Goal: Task Accomplishment & Management: Complete application form

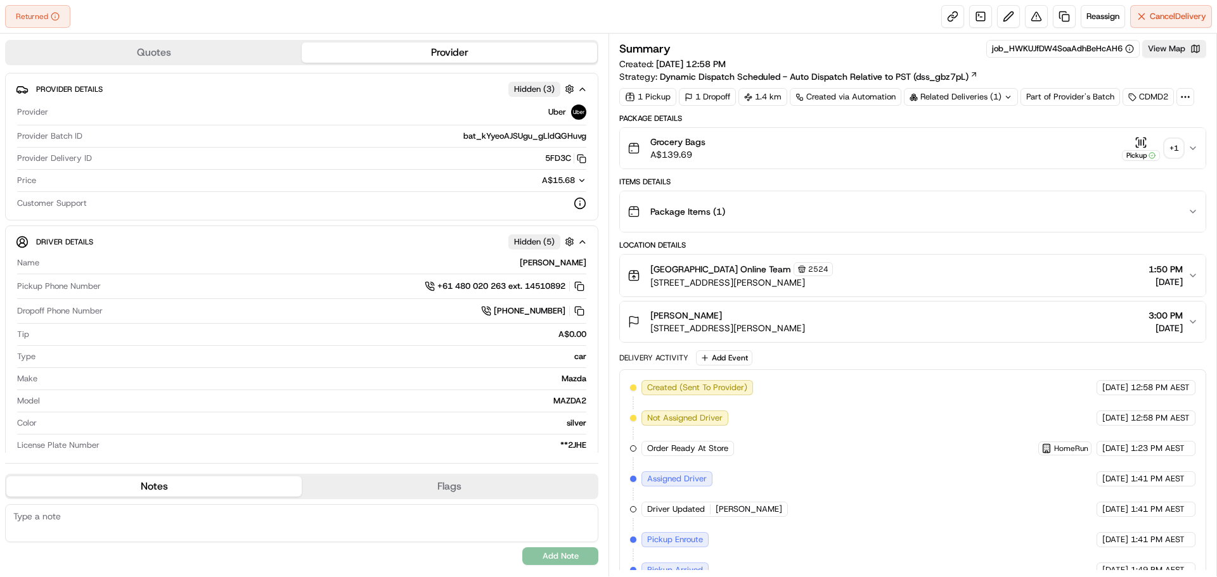
click at [1181, 147] on div "+ 1" at bounding box center [1174, 148] width 18 height 18
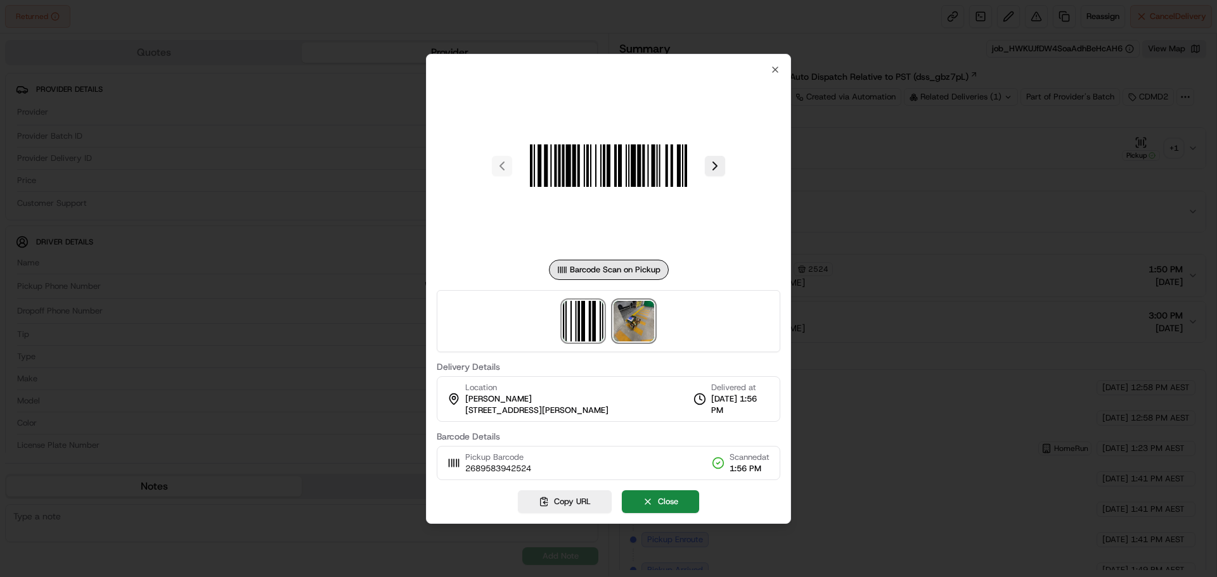
click at [625, 312] on img at bounding box center [633, 321] width 41 height 41
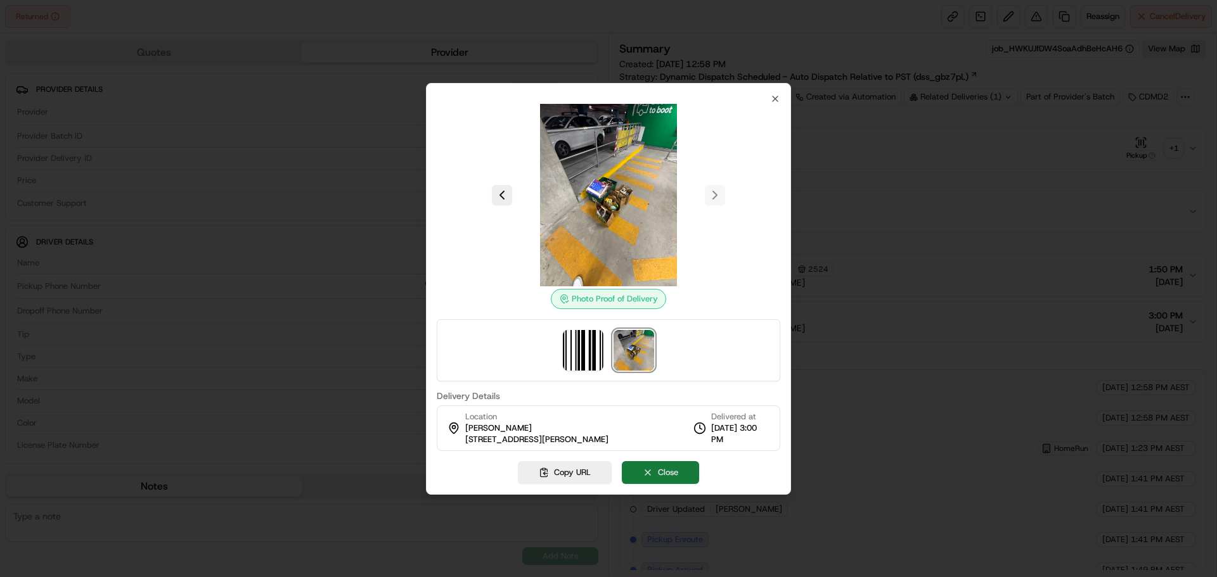
click at [668, 477] on button "Close" at bounding box center [660, 472] width 77 height 23
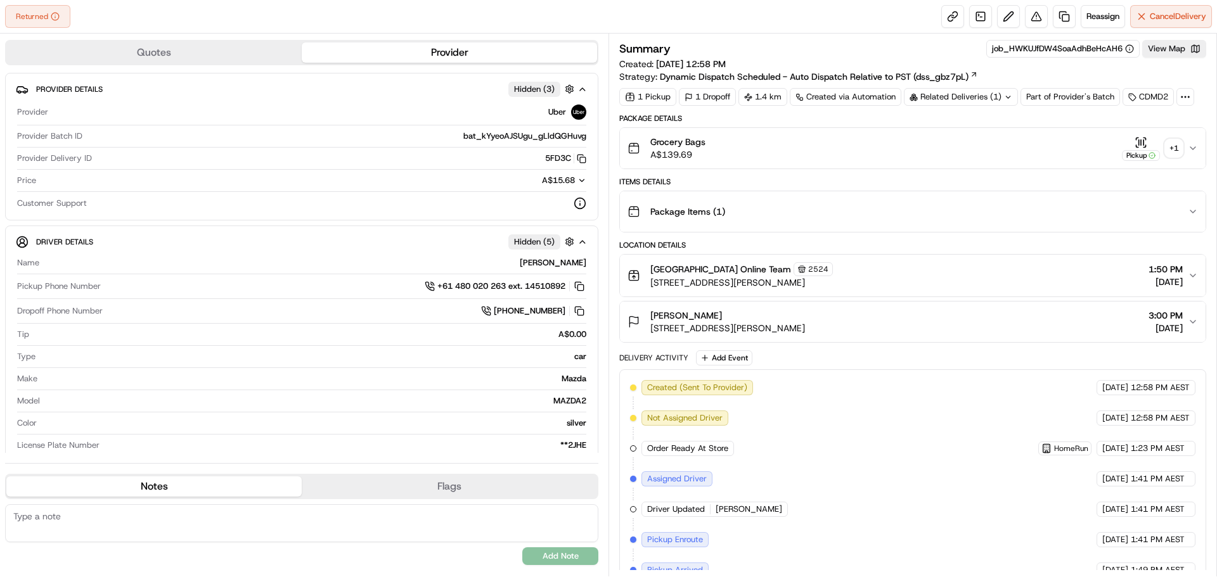
click at [982, 98] on div "Related Deliveries (1)" at bounding box center [961, 97] width 114 height 18
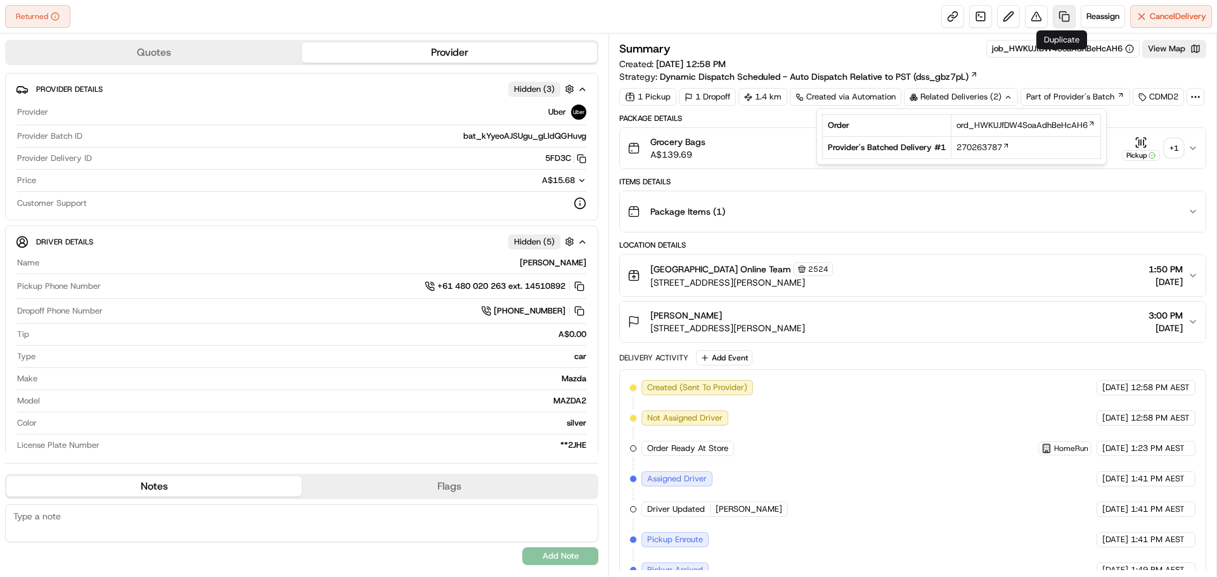
click at [1058, 11] on link at bounding box center [1064, 16] width 23 height 23
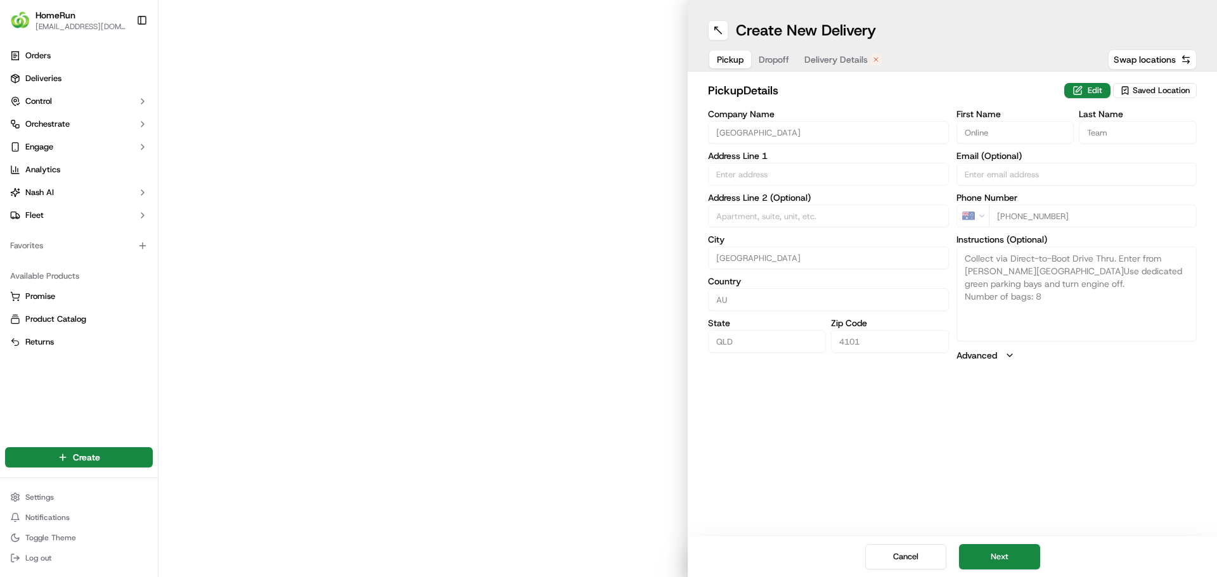
type input "21 Mollison Street"
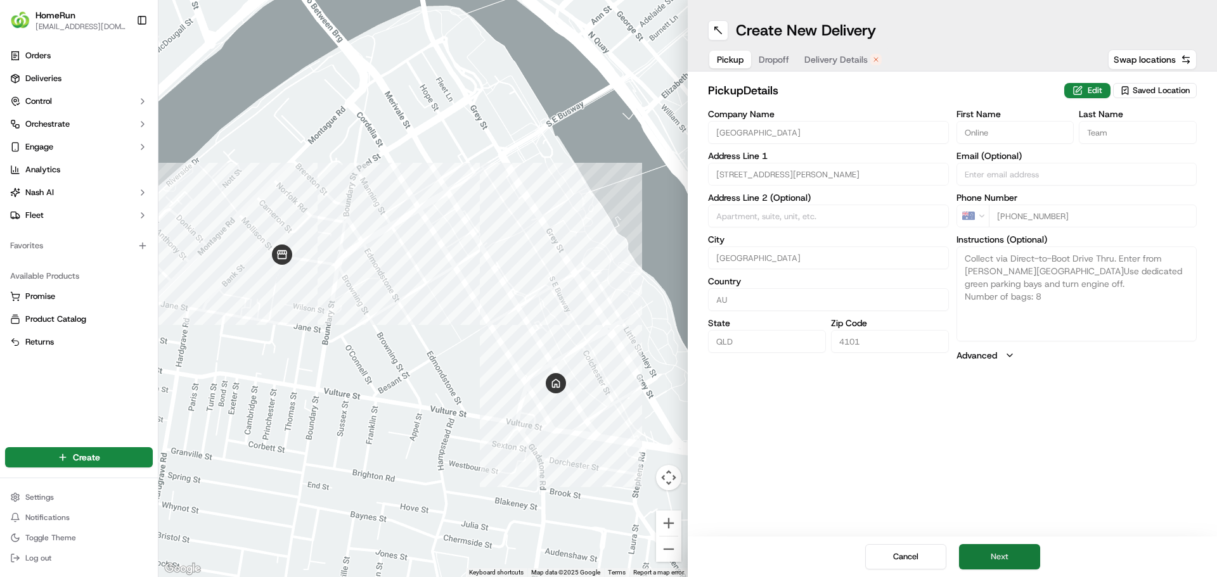
click at [999, 549] on button "Next" at bounding box center [999, 556] width 81 height 25
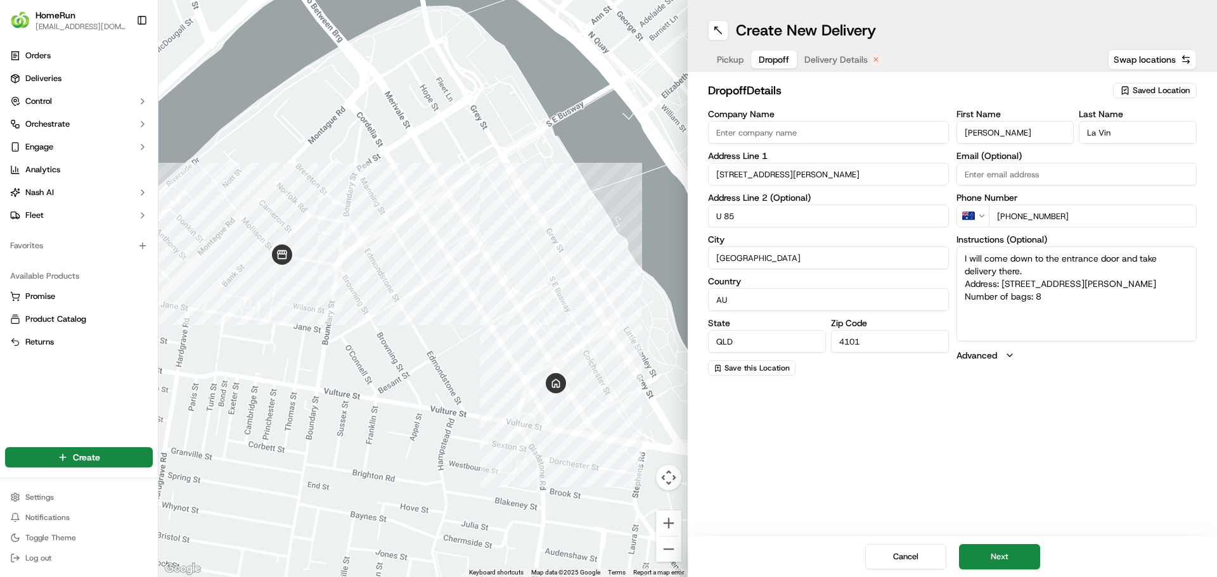
click at [1033, 275] on textarea "I will come down to the entrance door and take delivery there. Address: U 85 62…" at bounding box center [1076, 294] width 241 height 95
type textarea "I will come down to the entrance door and take delivery there. Please drive in …"
click at [1007, 552] on button "Next" at bounding box center [999, 556] width 81 height 25
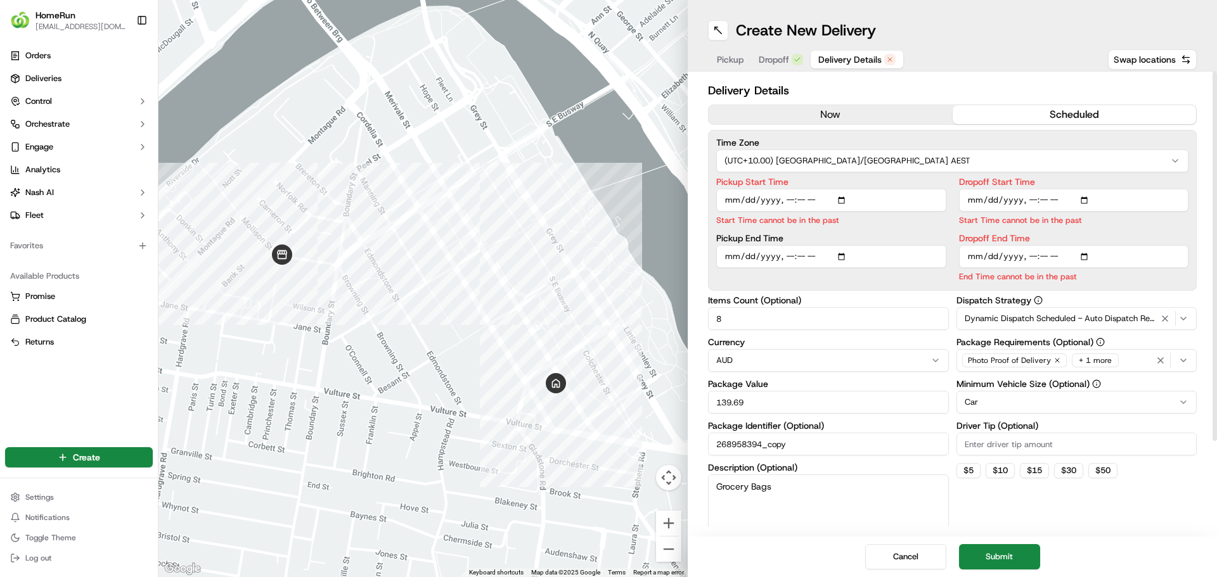
click at [854, 121] on button "now" at bounding box center [831, 114] width 244 height 19
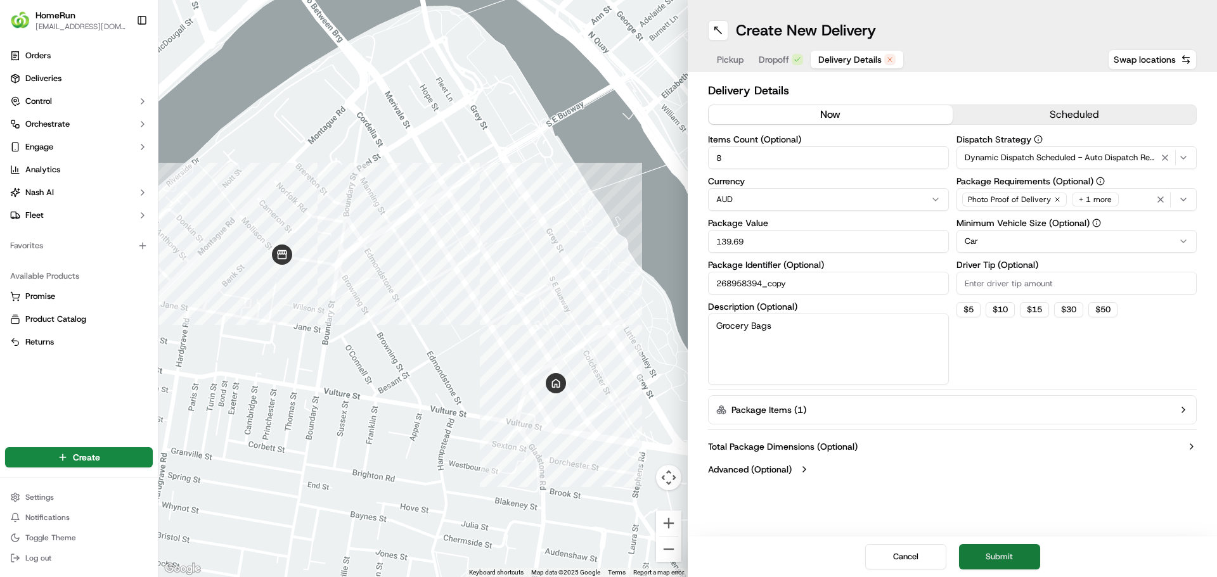
click at [1013, 548] on button "Submit" at bounding box center [999, 556] width 81 height 25
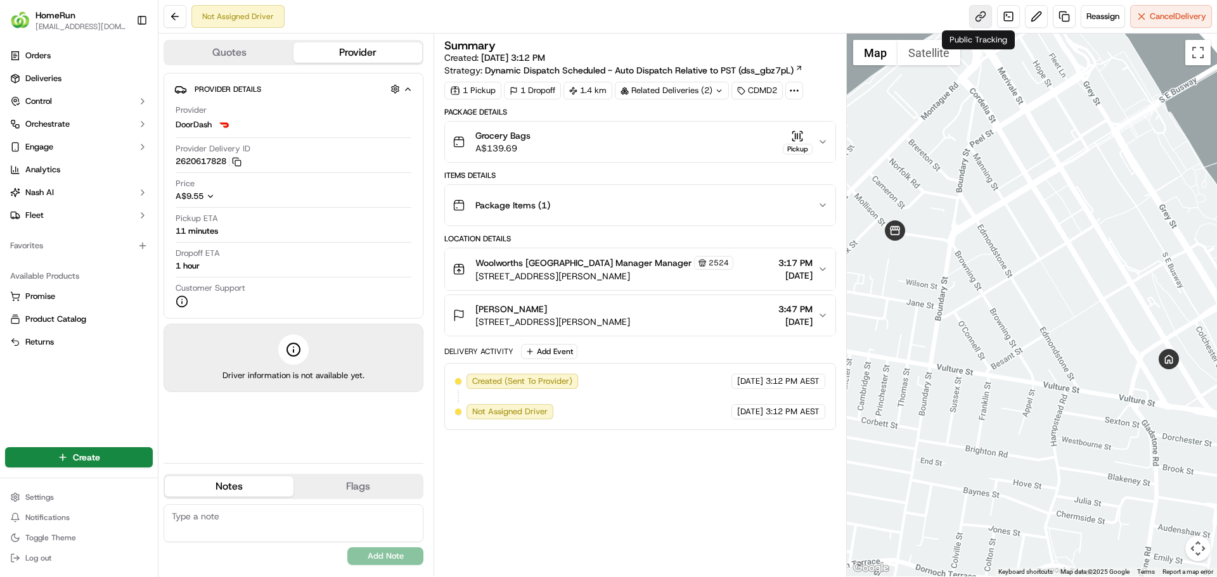
click at [982, 14] on link at bounding box center [980, 16] width 23 height 23
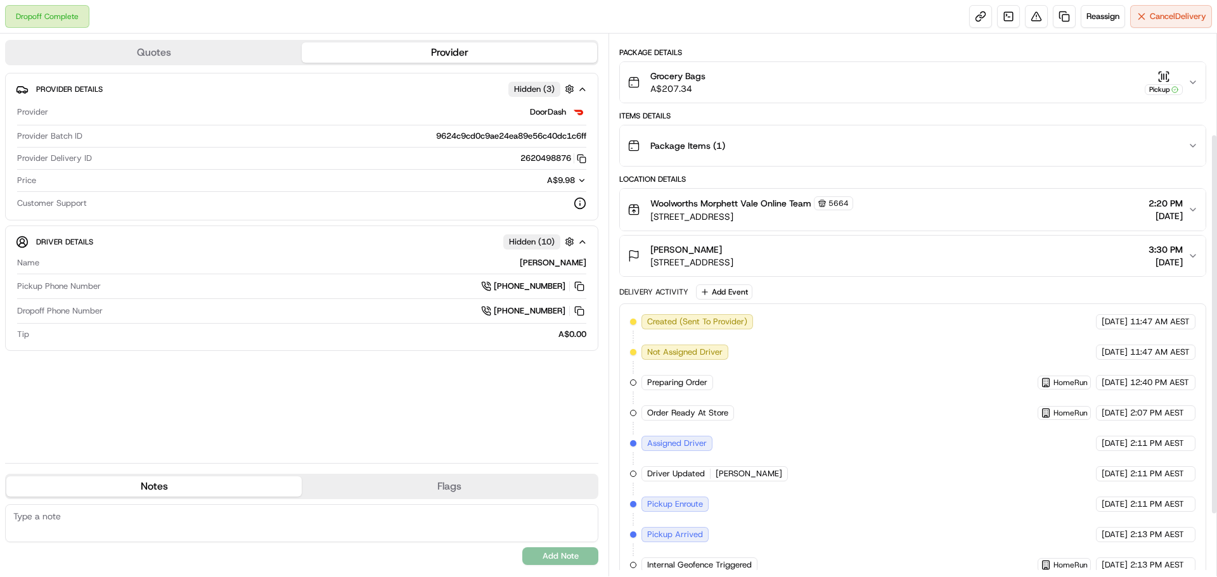
scroll to position [63, 0]
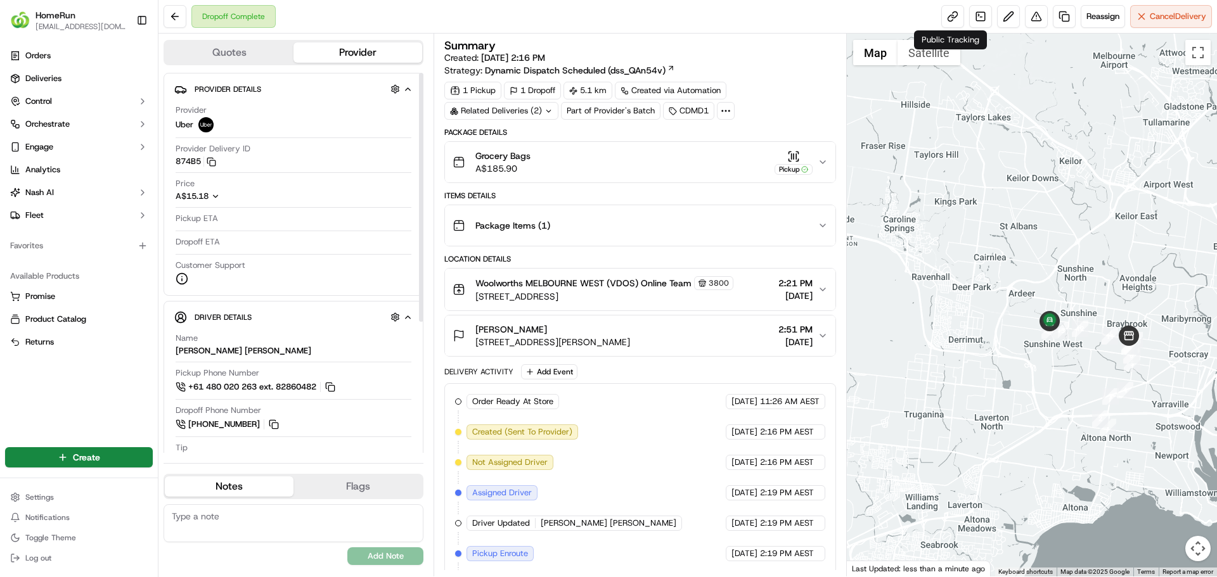
click at [61, 21] on span "HomeRun" at bounding box center [55, 15] width 40 height 13
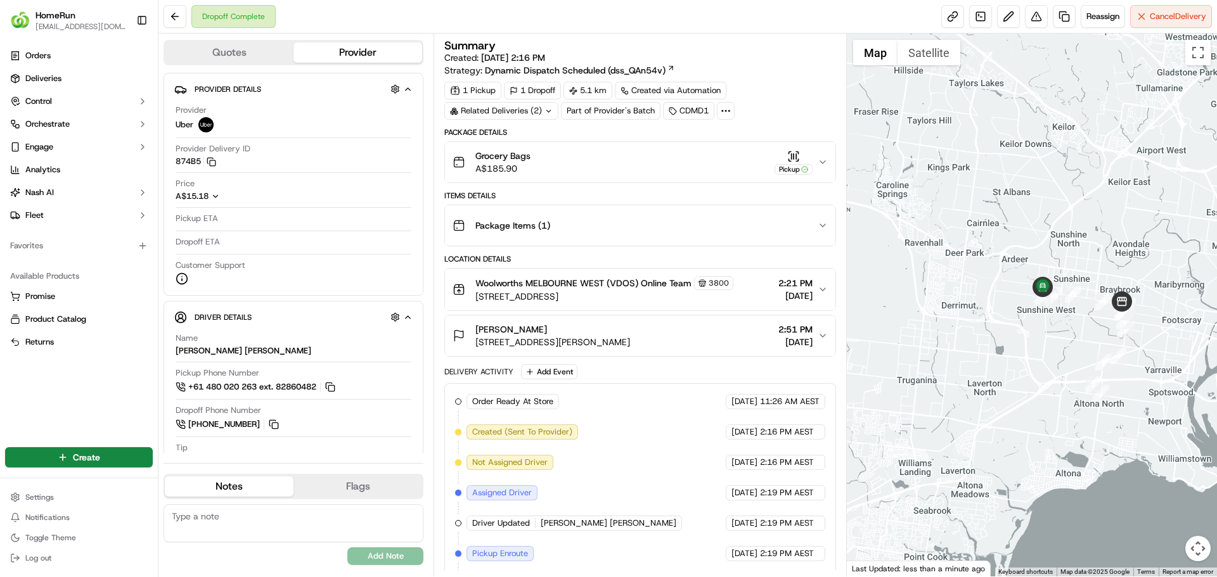
drag, startPoint x: 1011, startPoint y: 270, endPoint x: 991, endPoint y: 212, distance: 60.9
click at [992, 212] on div at bounding box center [1032, 305] width 371 height 543
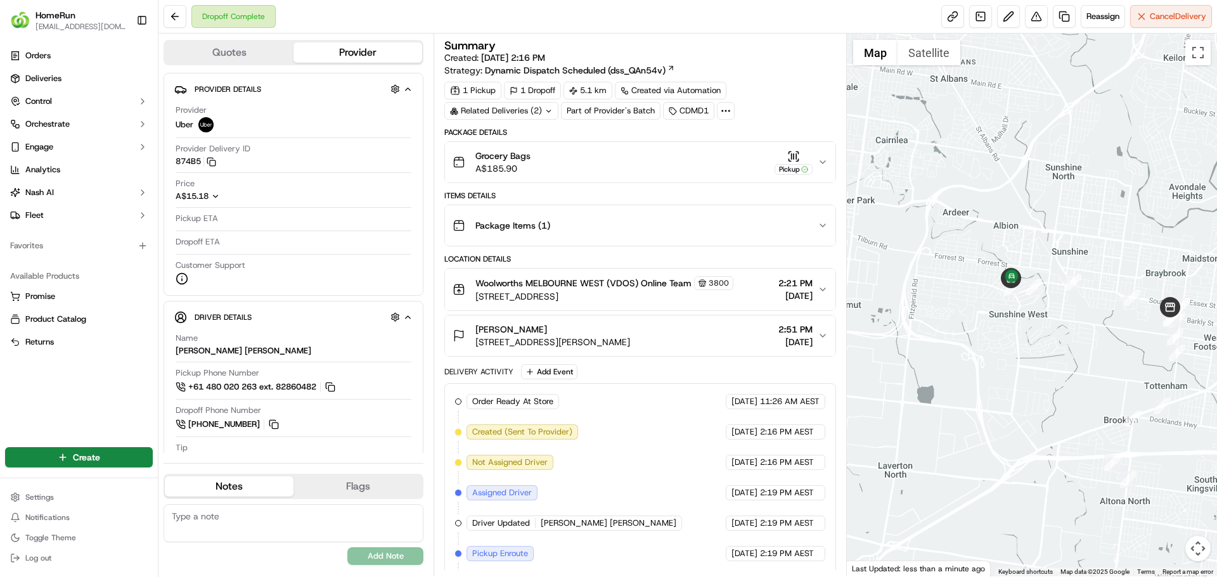
drag, startPoint x: 992, startPoint y: 222, endPoint x: 920, endPoint y: 217, distance: 73.0
click at [920, 217] on div at bounding box center [1032, 305] width 371 height 543
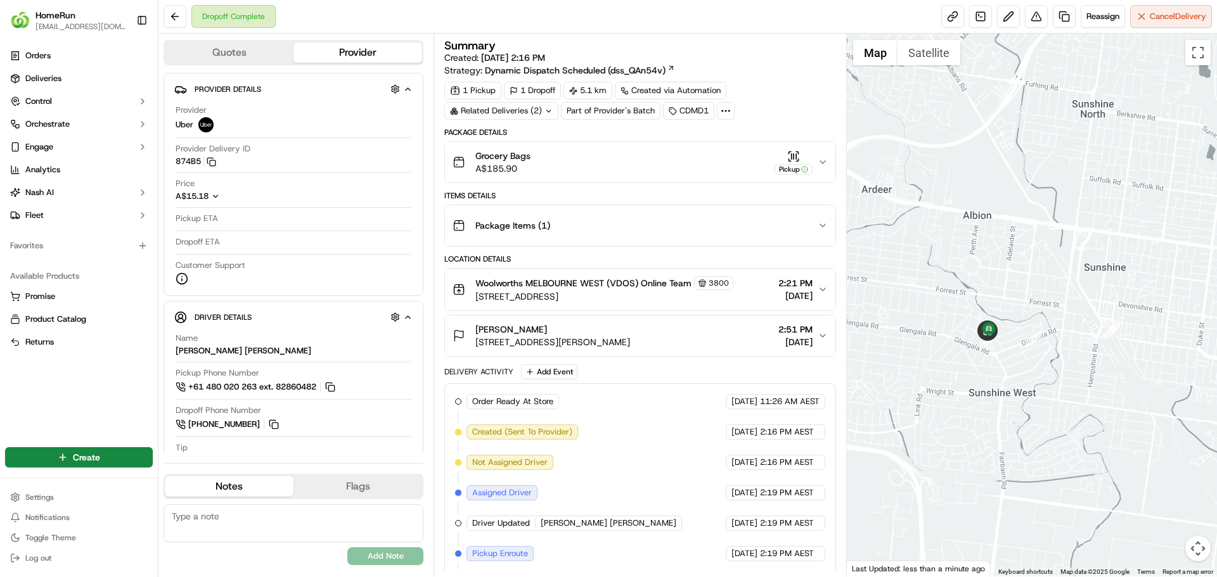
drag, startPoint x: 1042, startPoint y: 241, endPoint x: 959, endPoint y: 219, distance: 86.4
click at [959, 219] on div at bounding box center [1032, 305] width 371 height 543
